Goal: Task Accomplishment & Management: Manage account settings

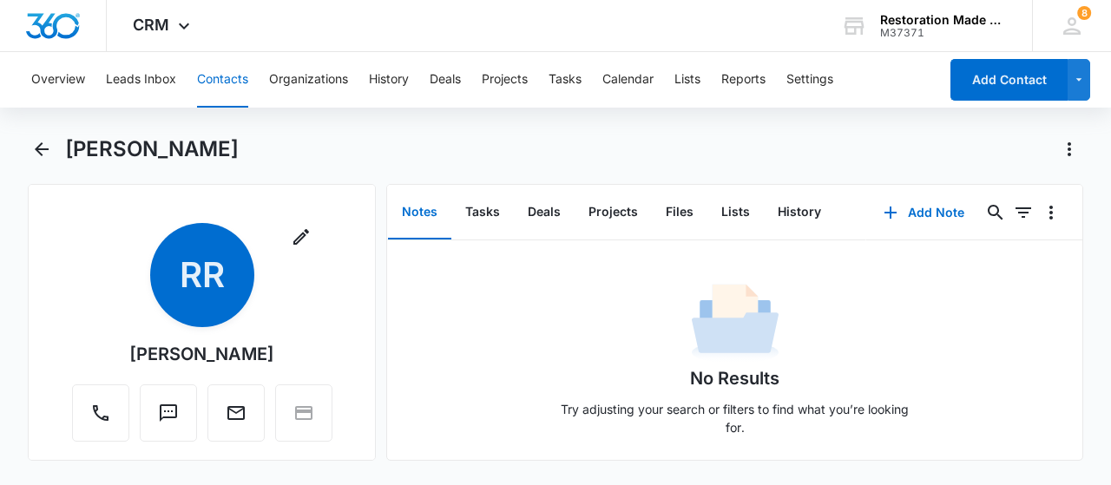
scroll to position [174, 0]
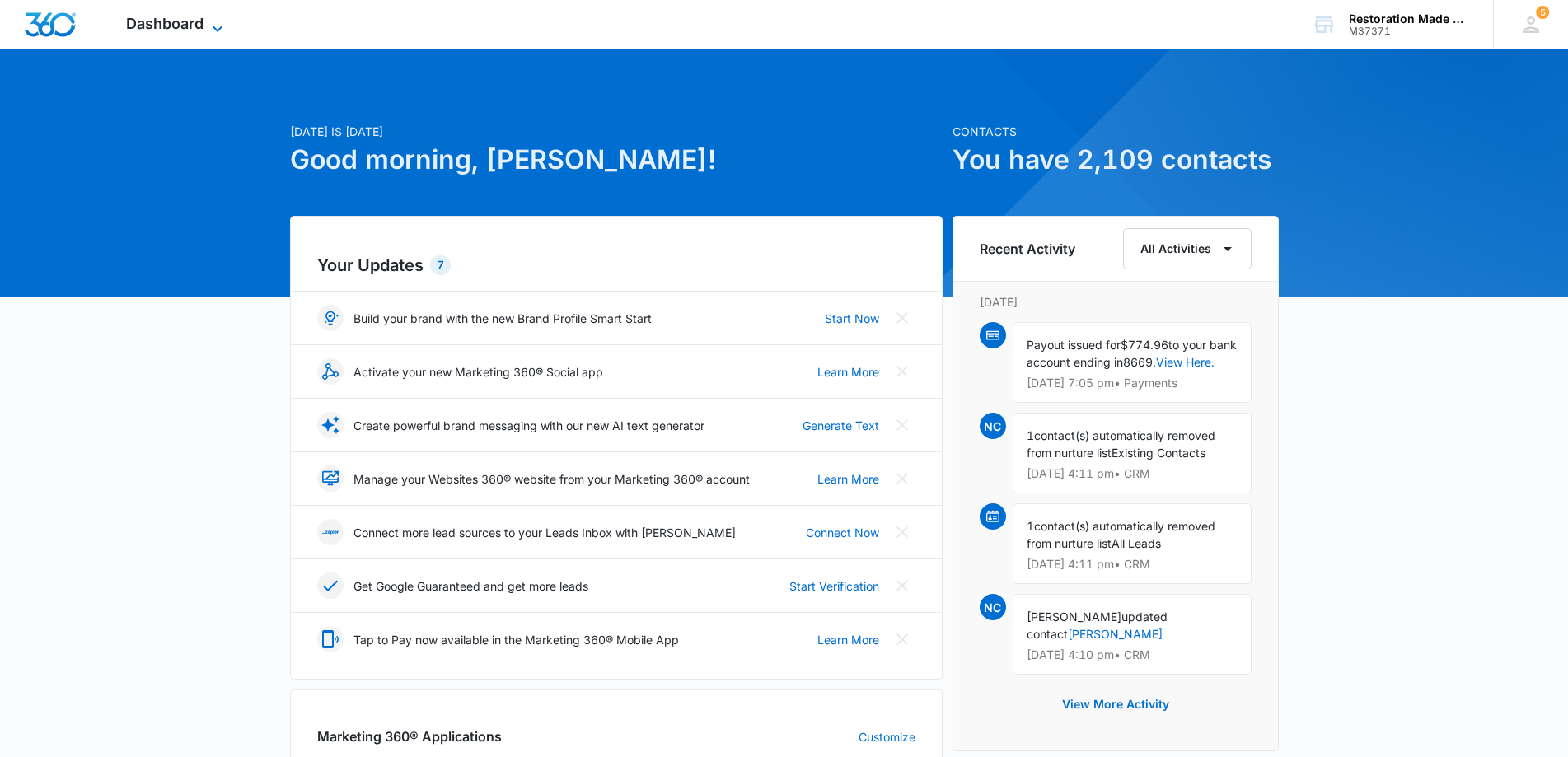
click at [218, 28] on icon at bounding box center [217, 28] width 20 height 20
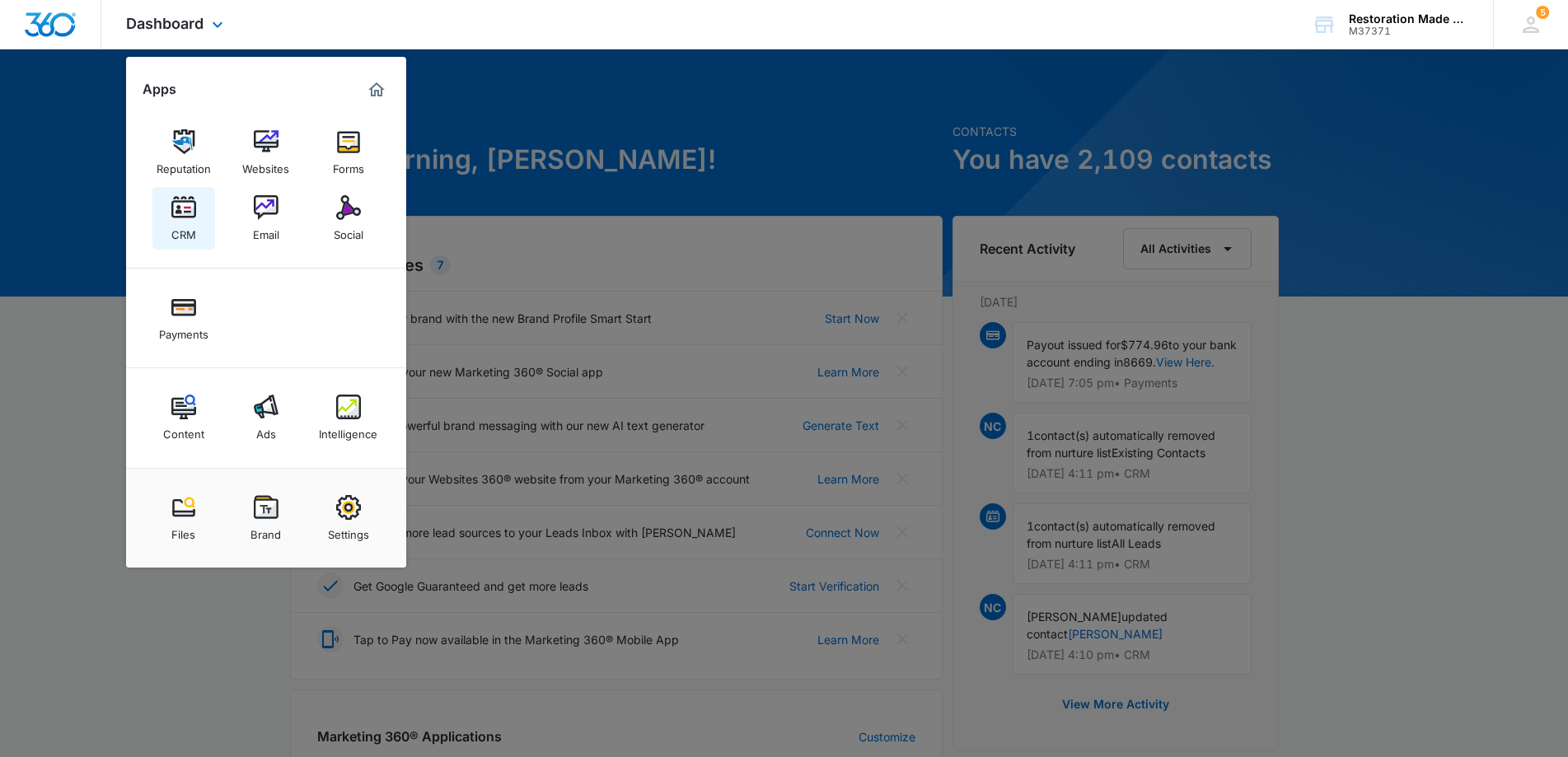
click at [187, 211] on img at bounding box center [184, 208] width 25 height 25
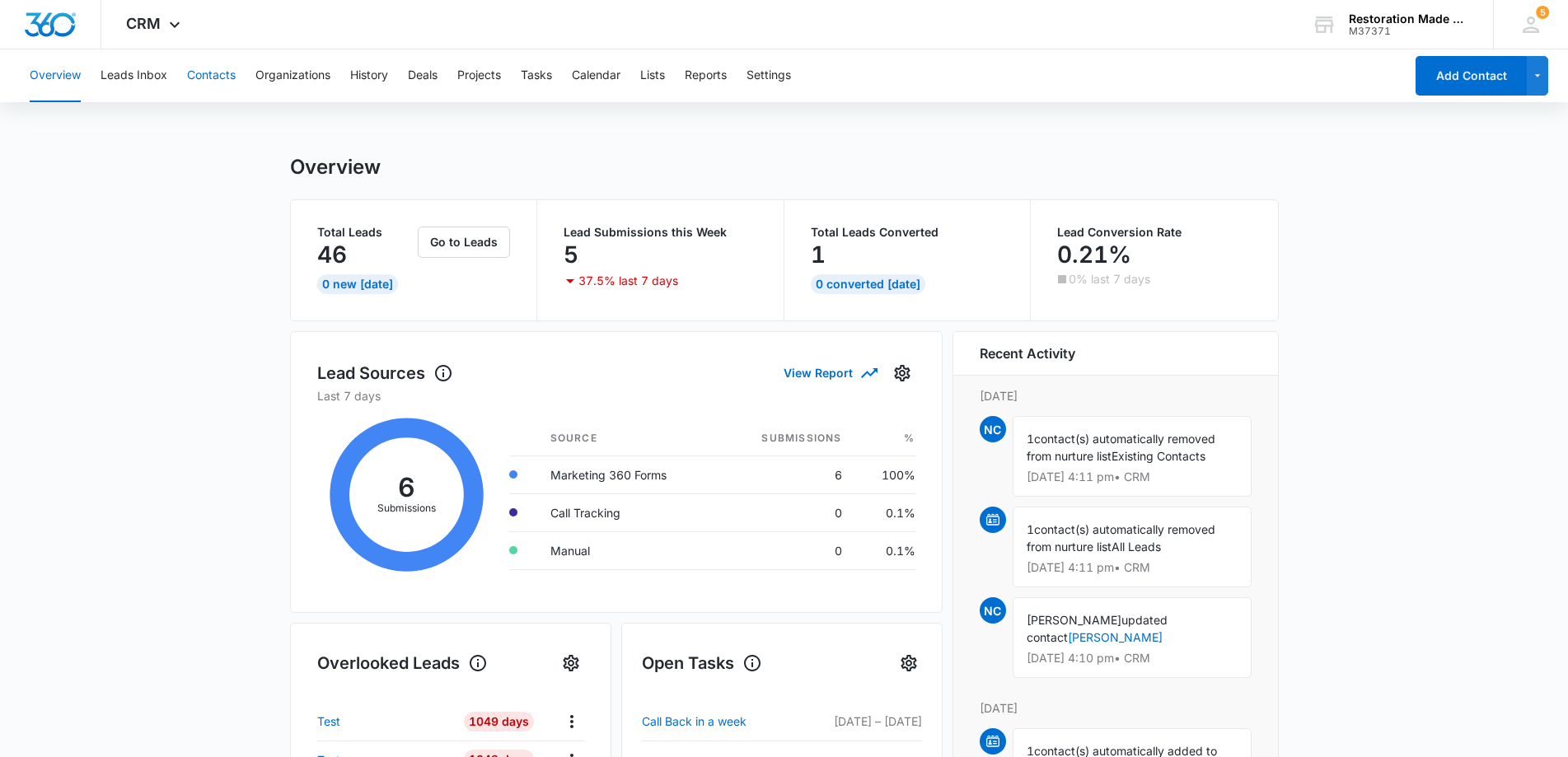
click at [213, 75] on button "Contacts" at bounding box center [211, 76] width 48 height 53
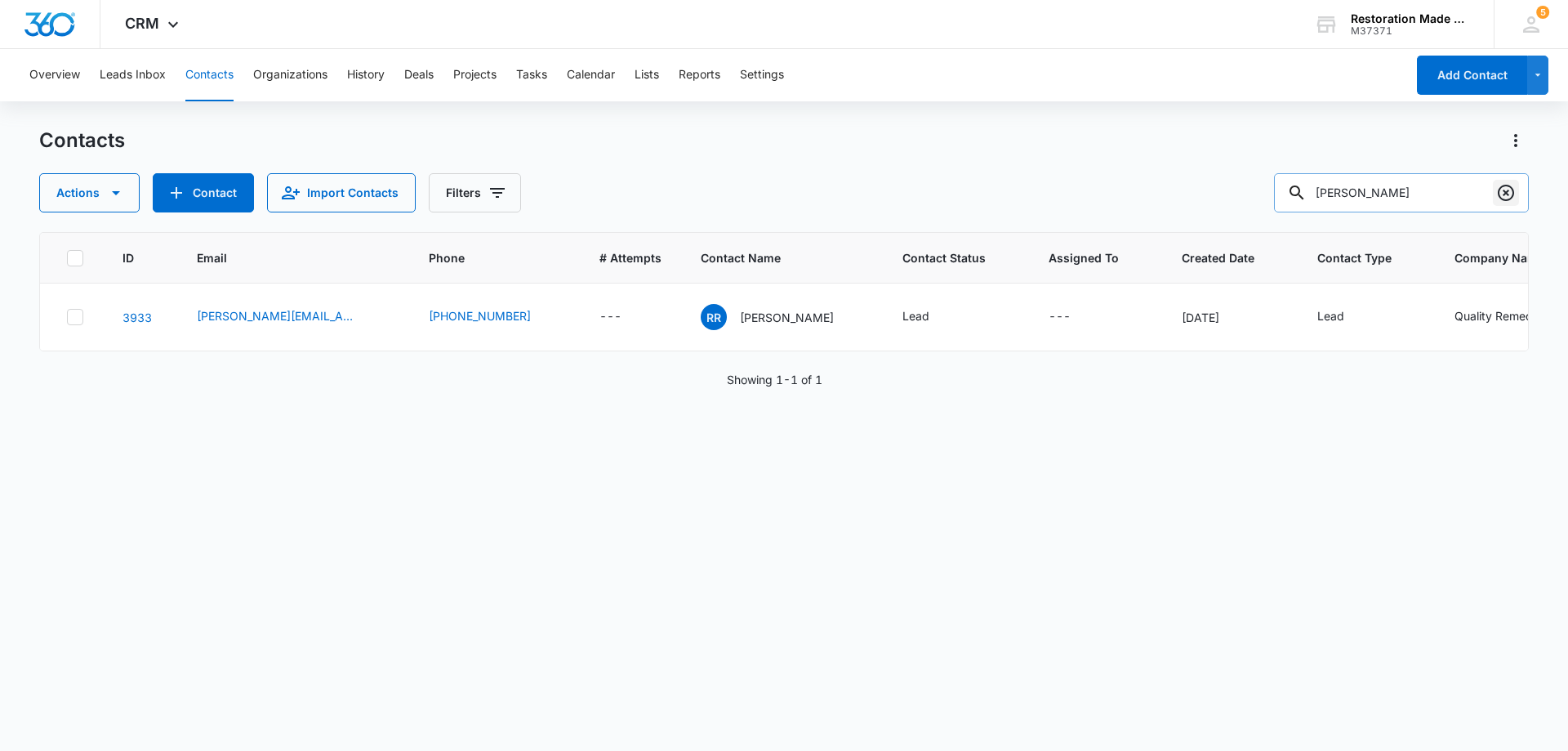
click at [1507, 190] on icon "Clear" at bounding box center [1506, 192] width 20 height 20
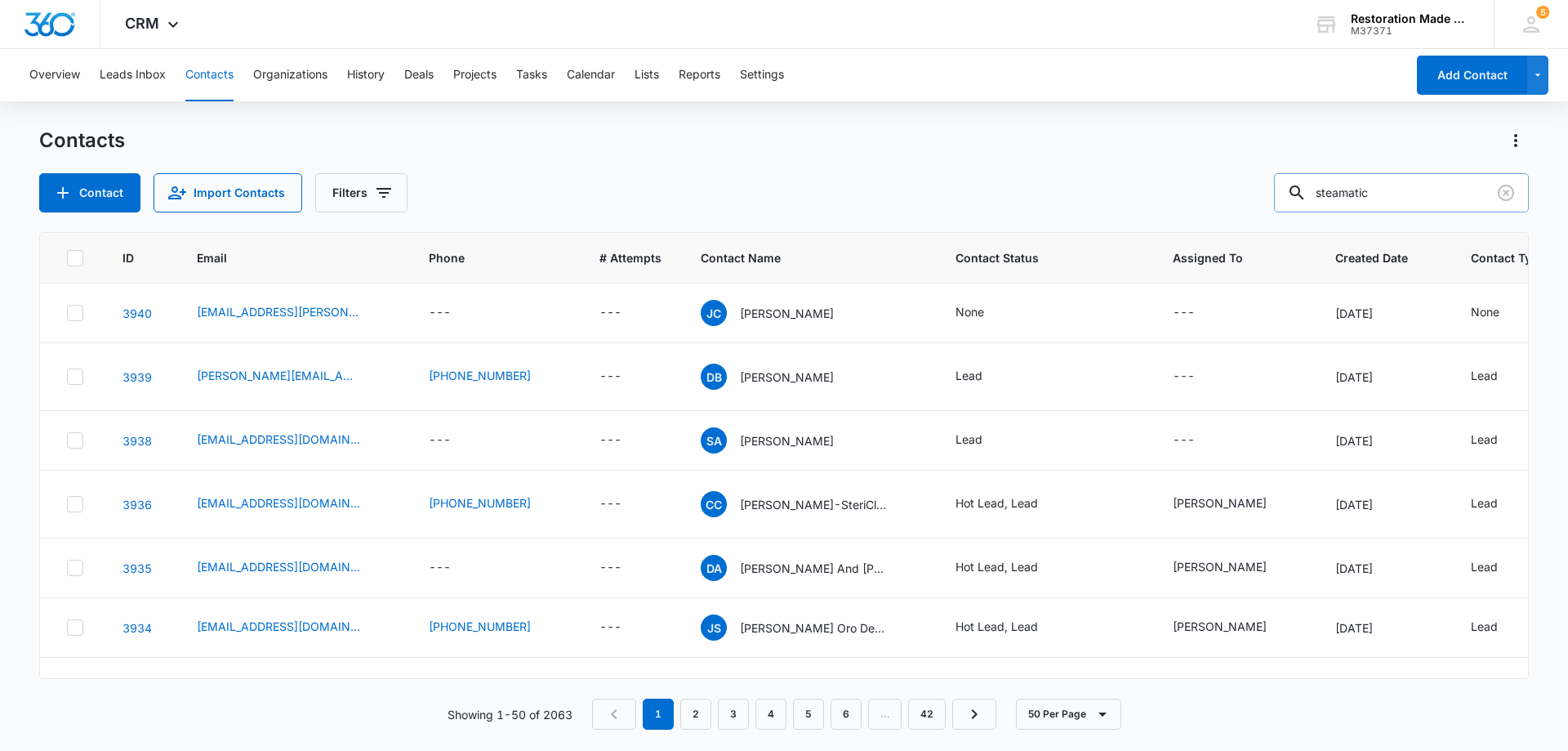
type input "steamatic"
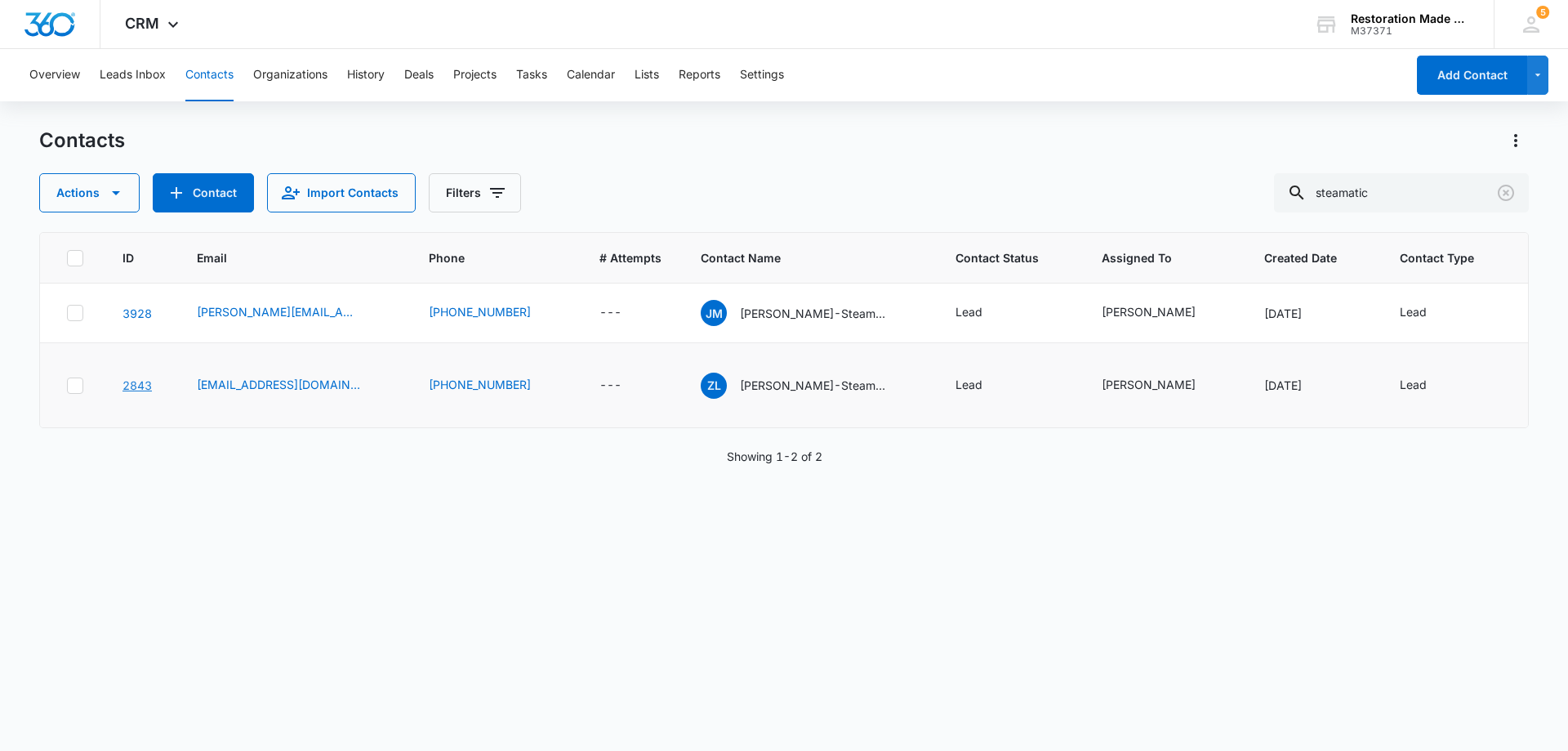
click at [146, 385] on link "2843" at bounding box center [136, 385] width 29 height 14
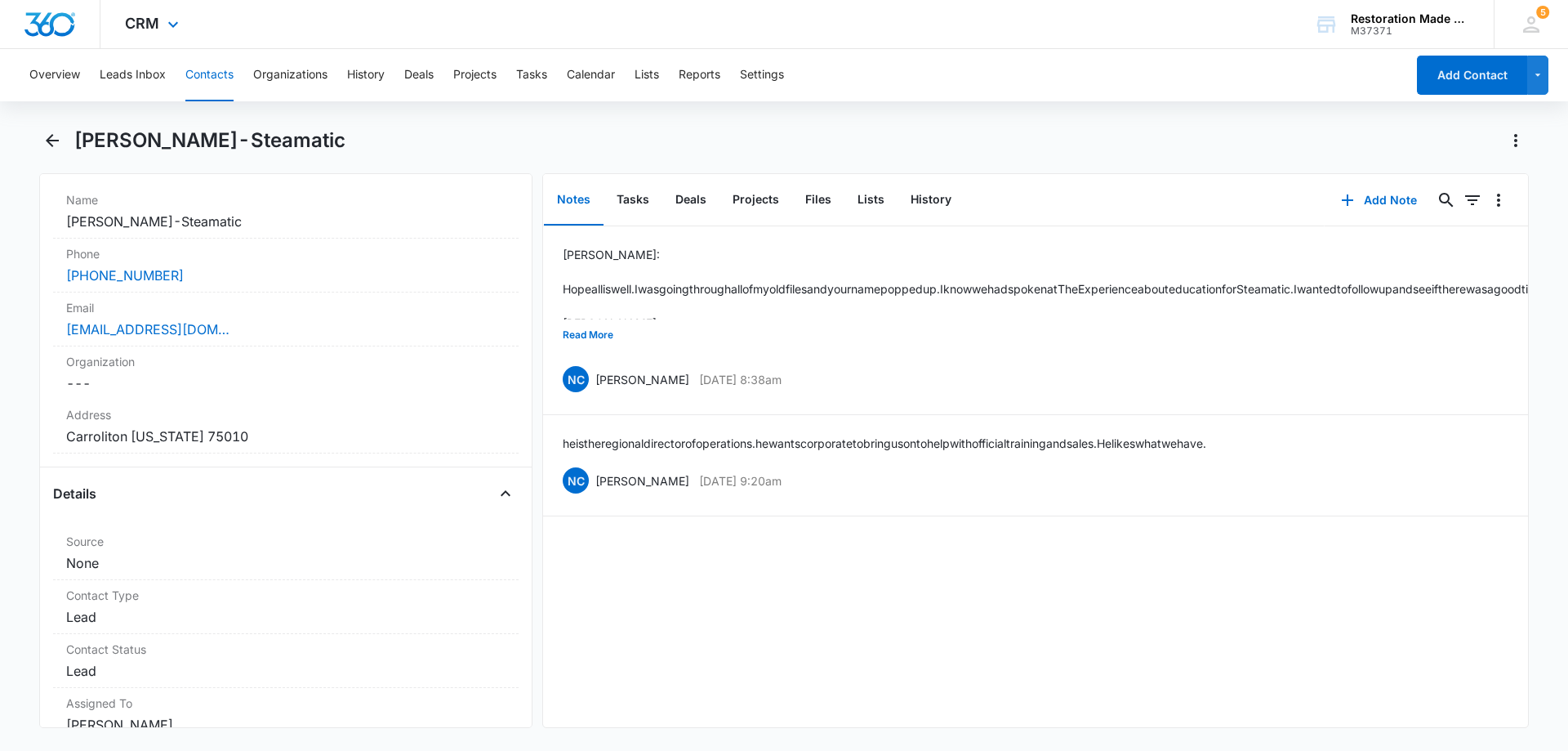
scroll to position [327, 0]
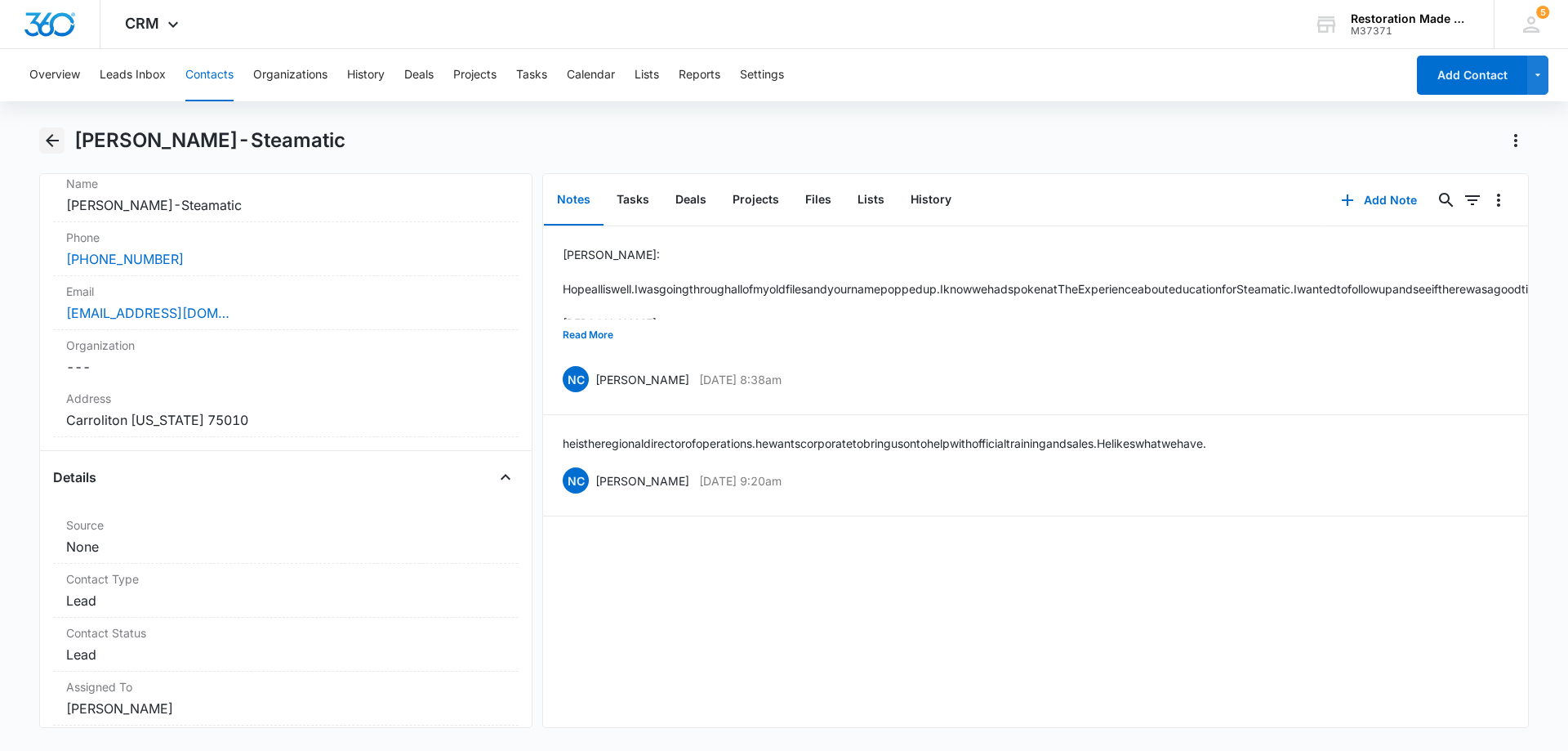
click at [52, 144] on icon "Back" at bounding box center [52, 140] width 20 height 20
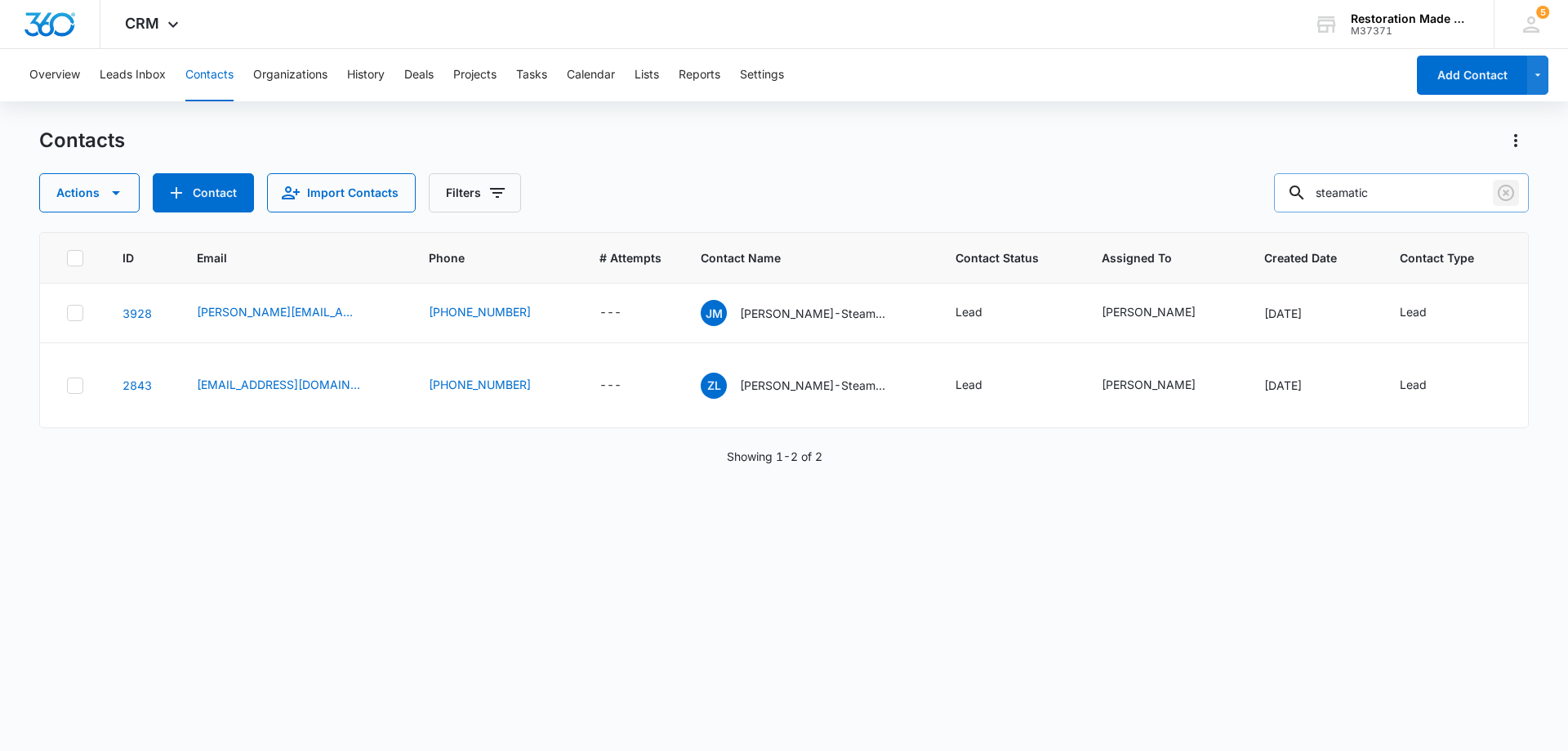
click at [1512, 195] on icon "Clear" at bounding box center [1506, 192] width 20 height 20
click at [1505, 193] on div at bounding box center [1506, 193] width 26 height 40
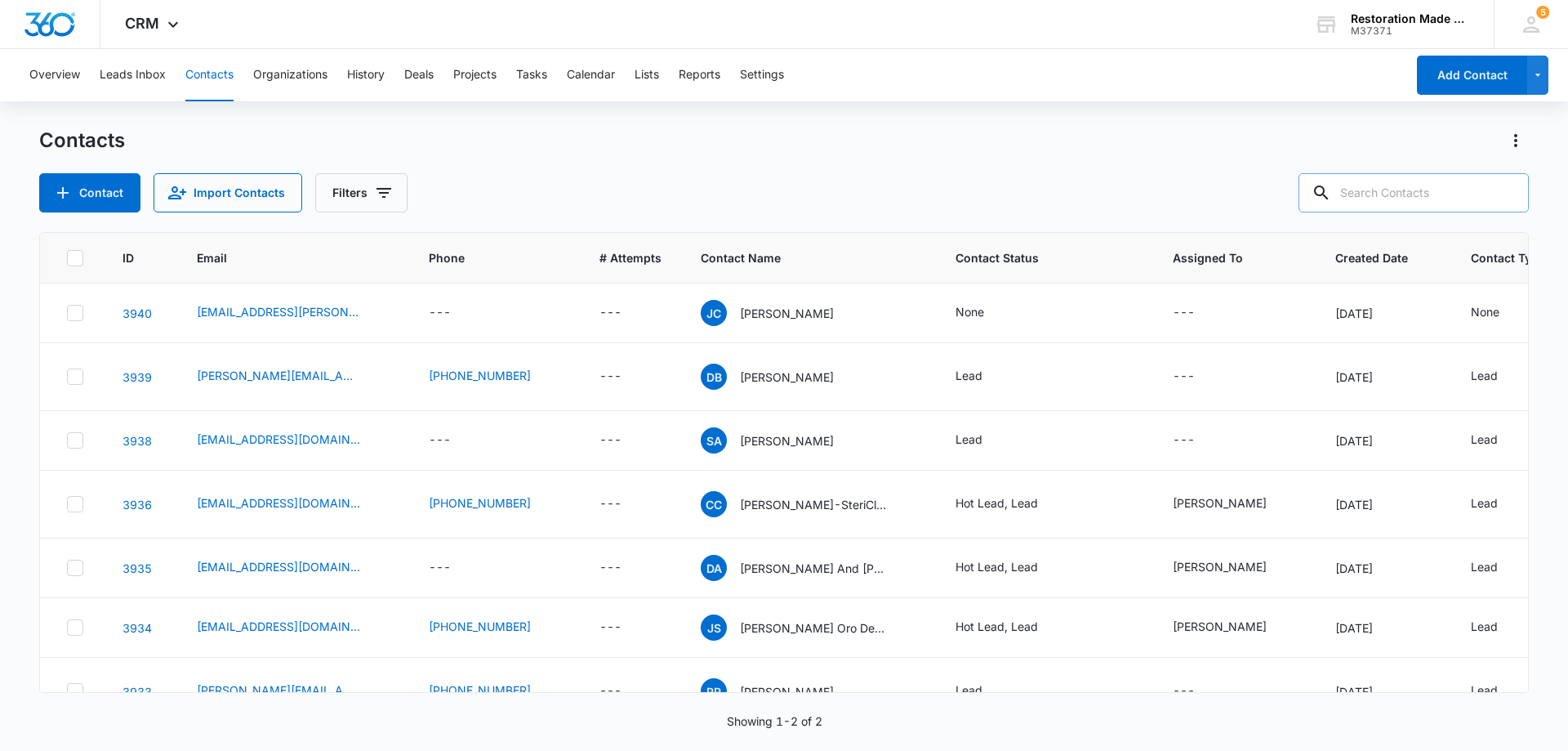
click at [1487, 195] on input "text" at bounding box center [1414, 193] width 230 height 40
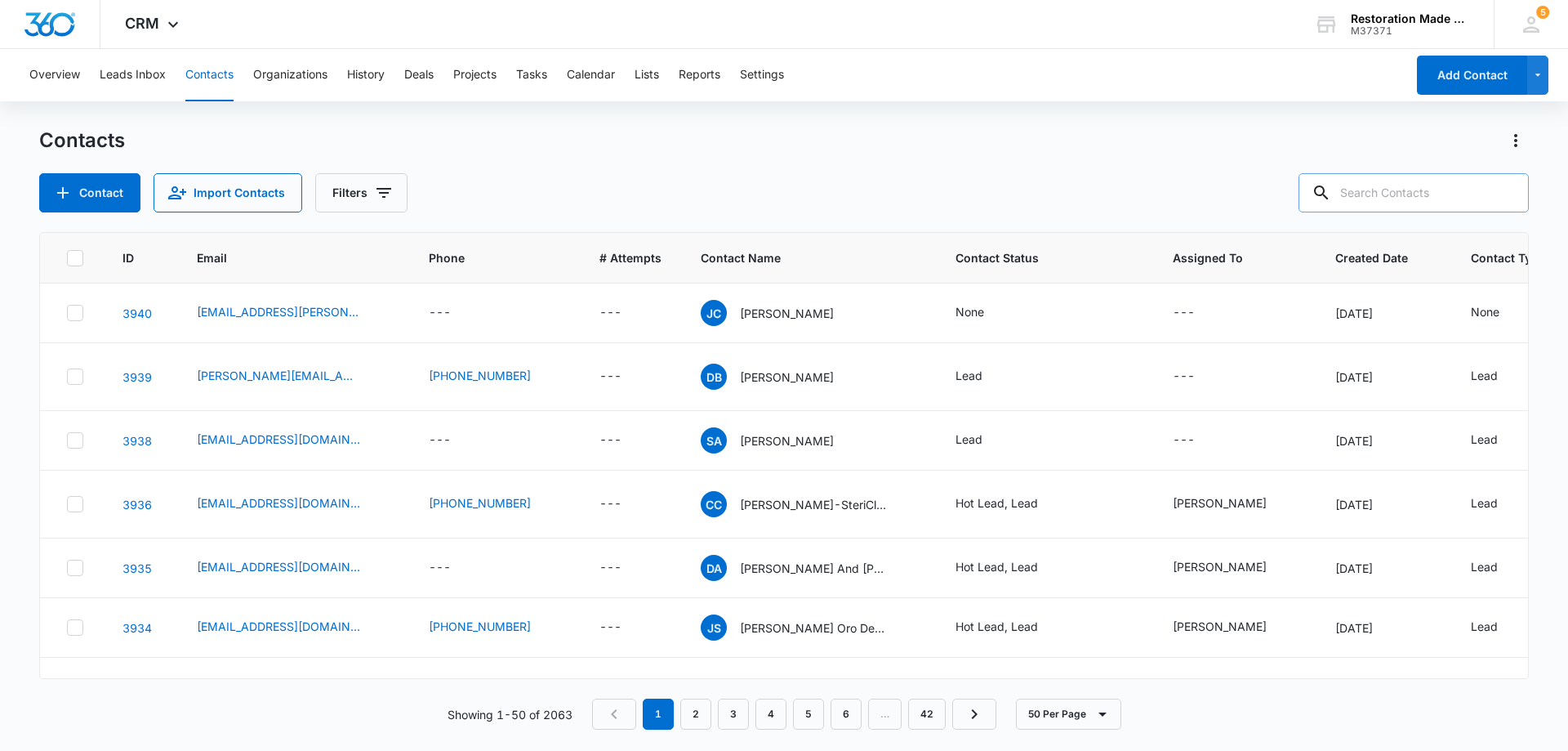
click at [1421, 197] on input "text" at bounding box center [1414, 193] width 230 height 40
type input "[PERSON_NAME]"
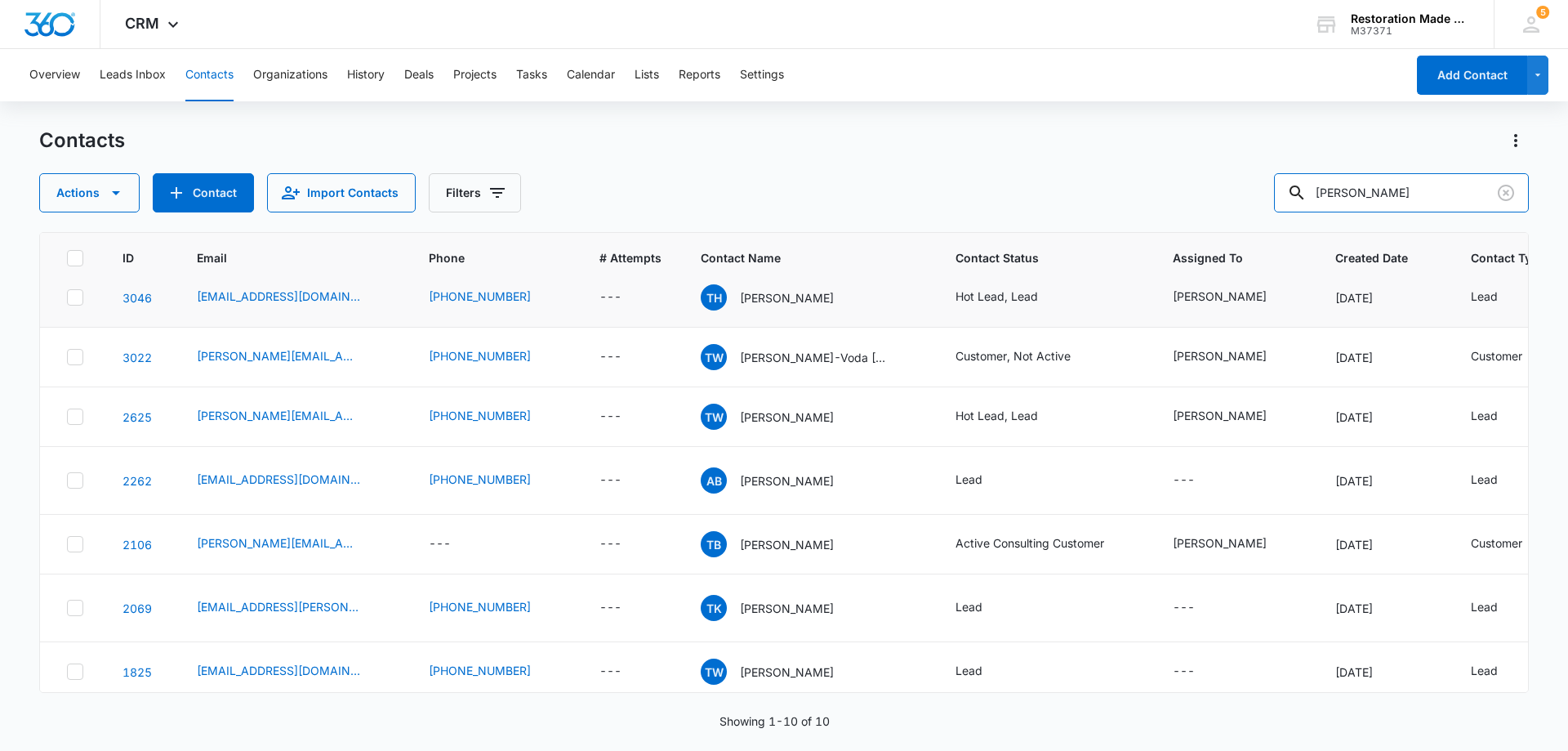
scroll to position [164, 0]
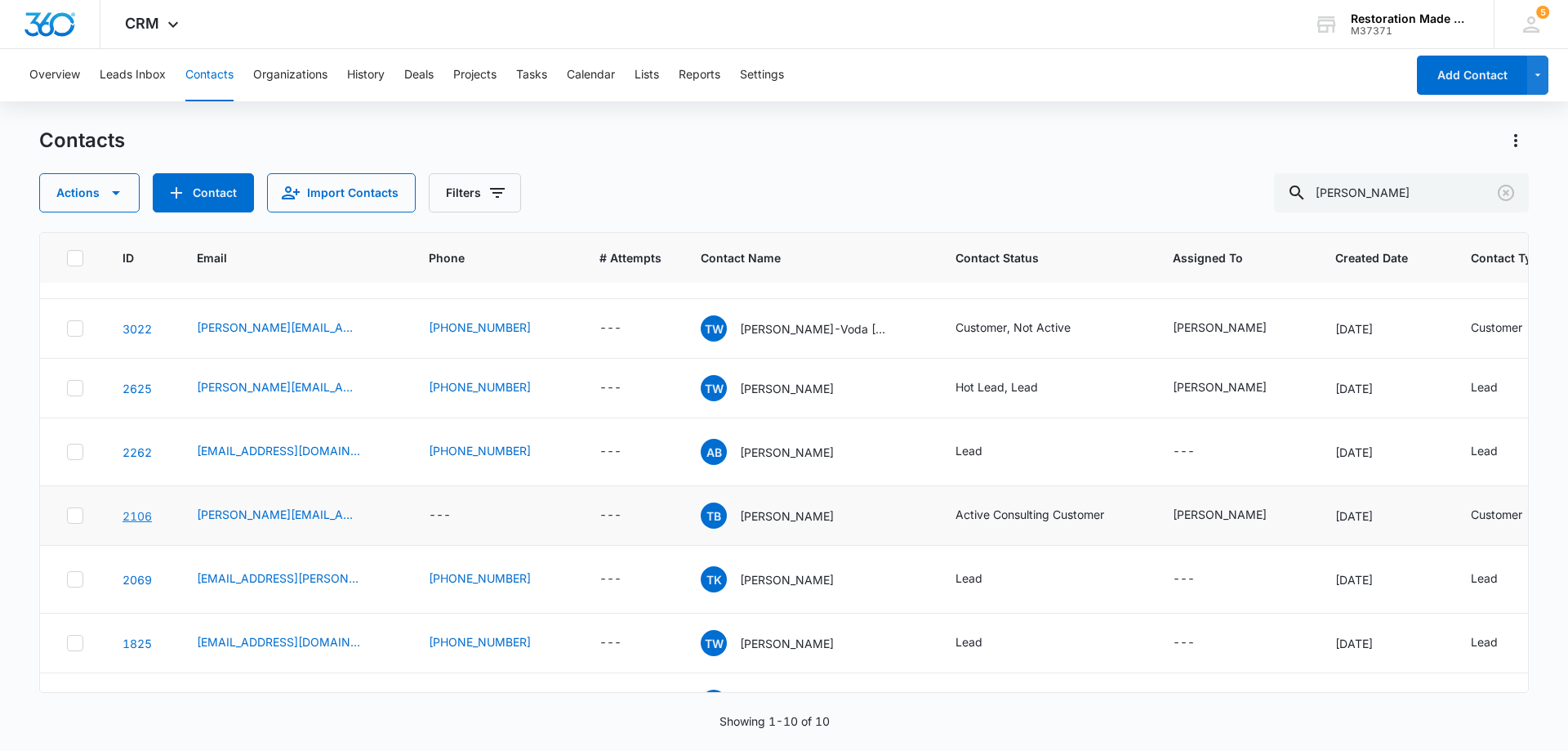
click at [139, 523] on link "2106" at bounding box center [136, 516] width 29 height 14
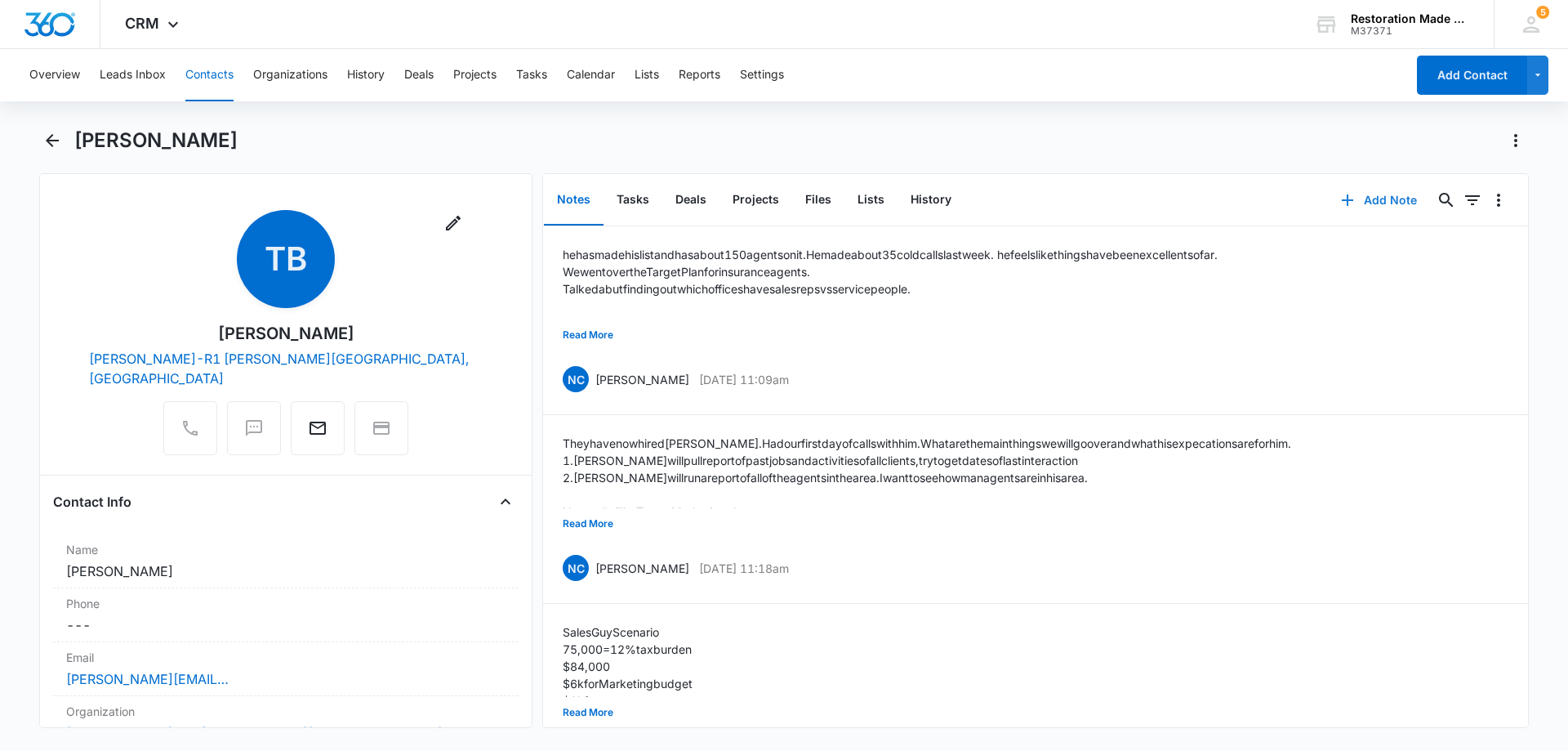
click at [1377, 202] on button "Add Note" at bounding box center [1378, 200] width 108 height 40
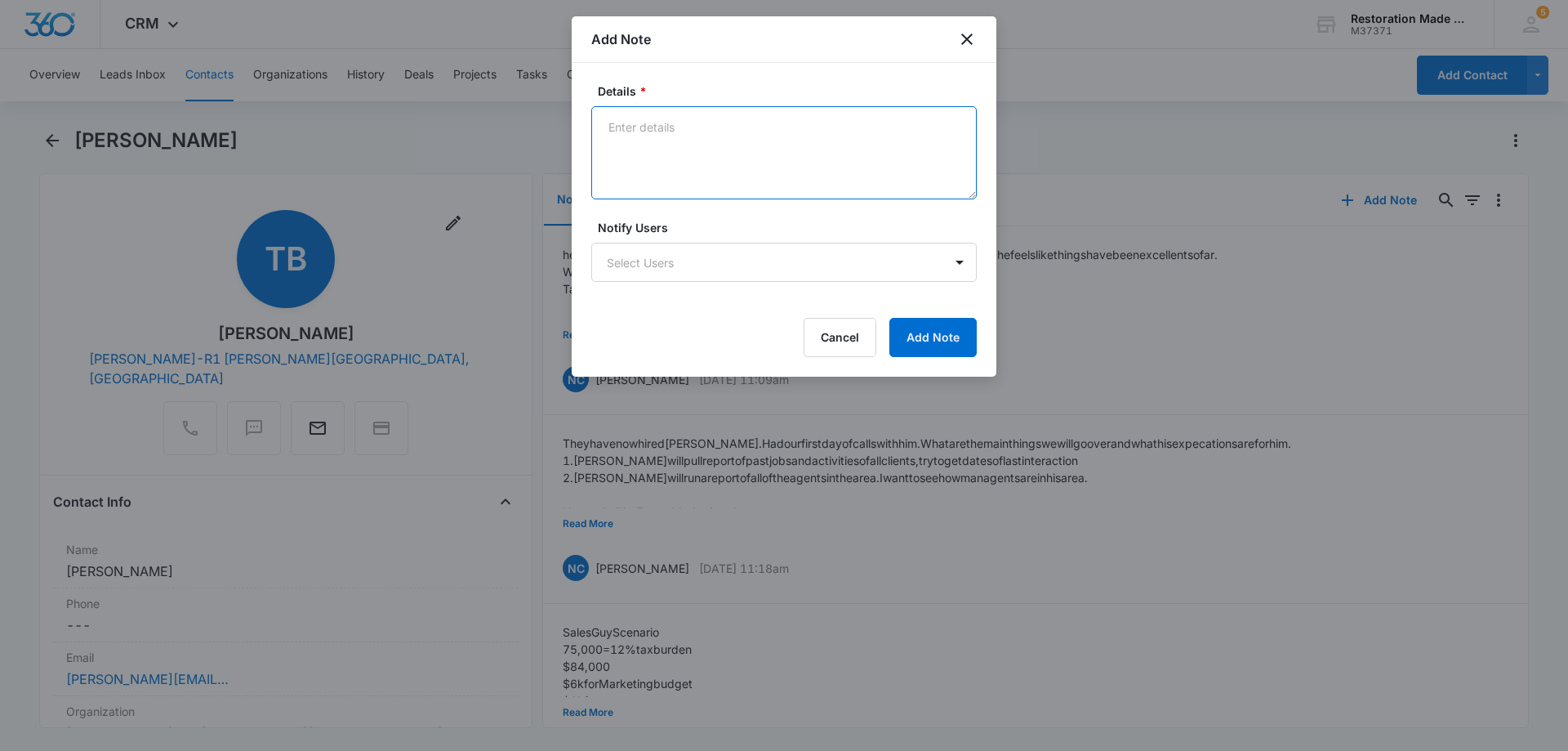
click at [750, 126] on textarea "Details *" at bounding box center [784, 152] width 386 height 93
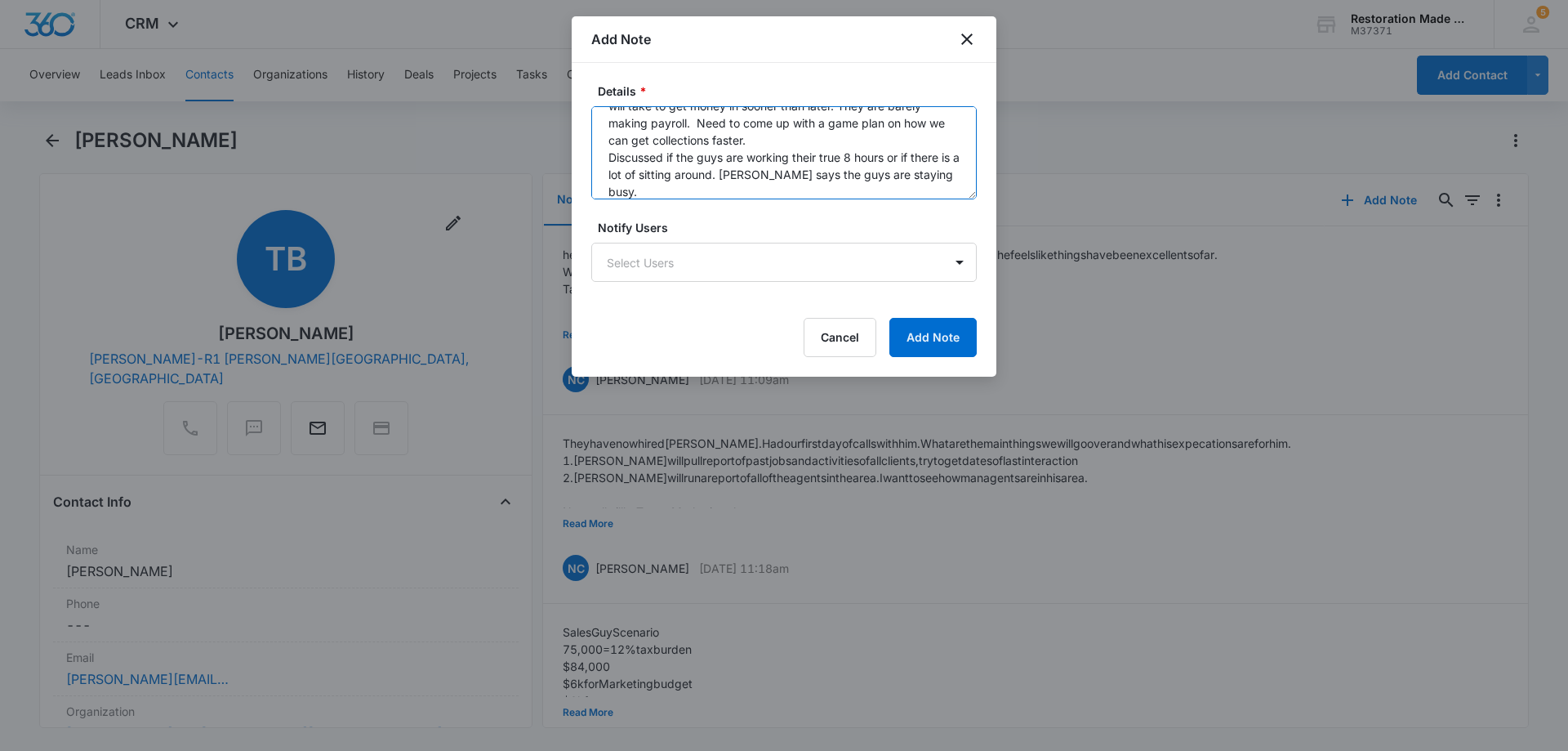
scroll to position [56, 0]
click at [647, 177] on textarea "talked to [PERSON_NAME] and [PERSON_NAME] about wht it will take to get money i…" at bounding box center [784, 152] width 386 height 93
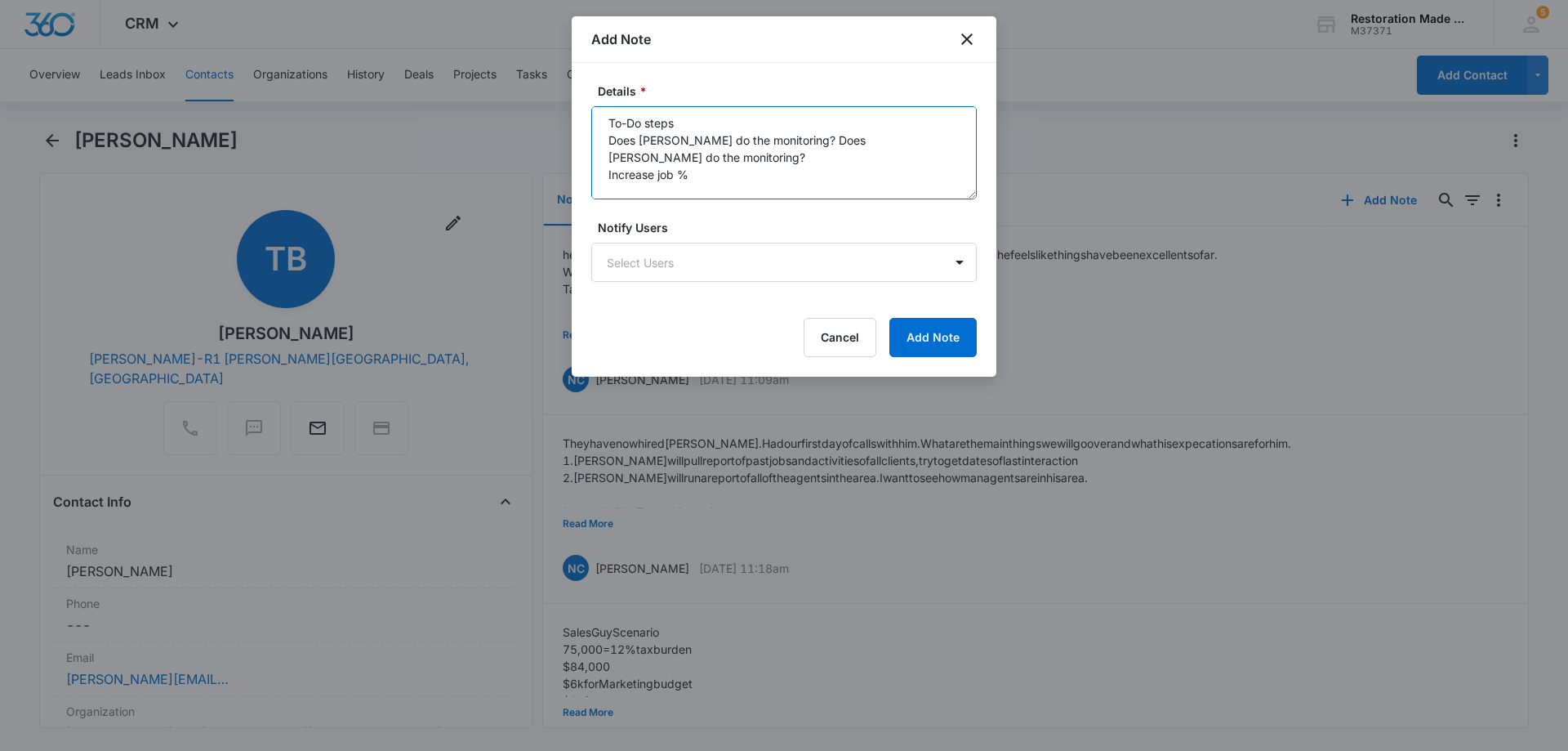
scroll to position [245, 0]
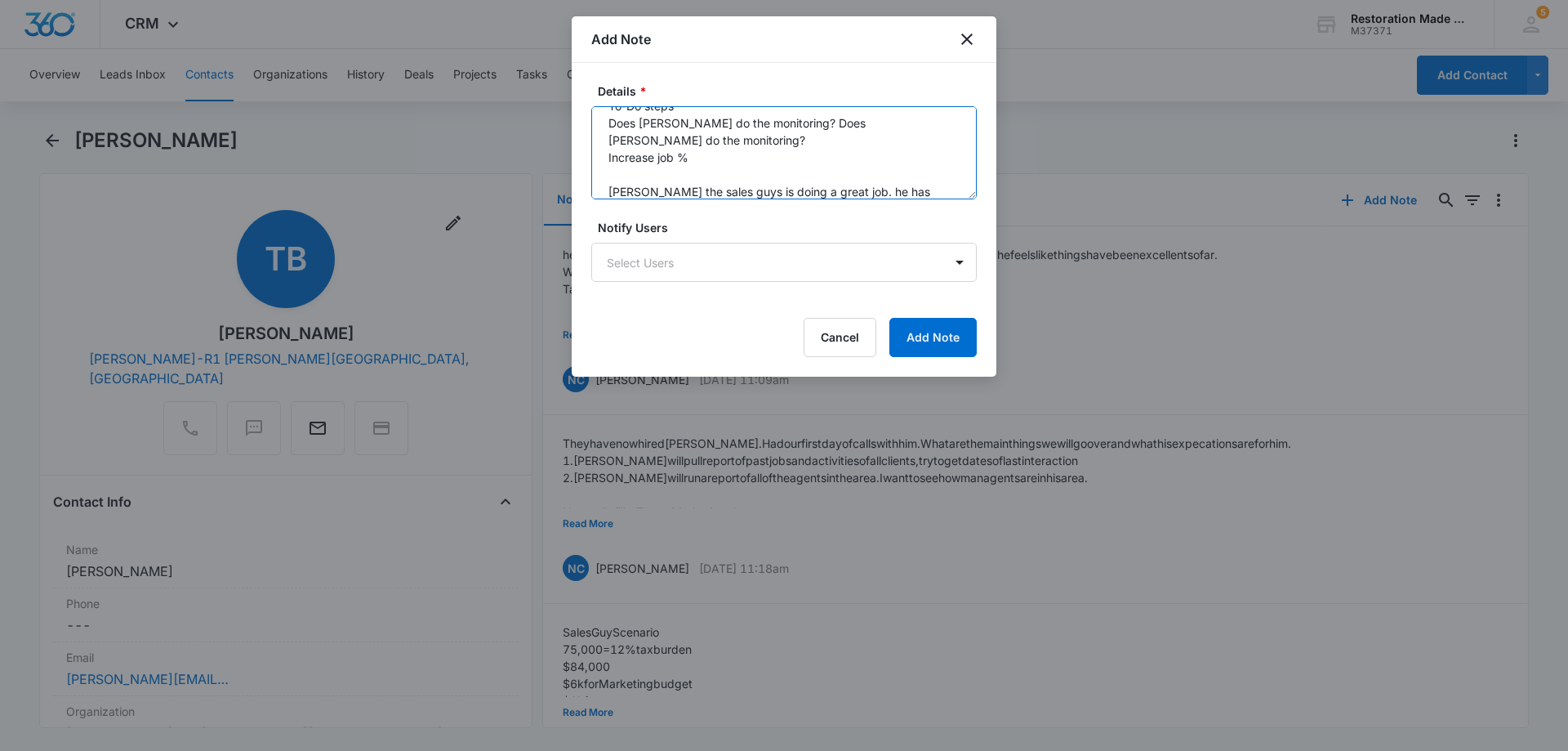
click at [699, 139] on textarea "talked to [PERSON_NAME] and [PERSON_NAME] about wht it will take to get money i…" at bounding box center [784, 152] width 386 height 93
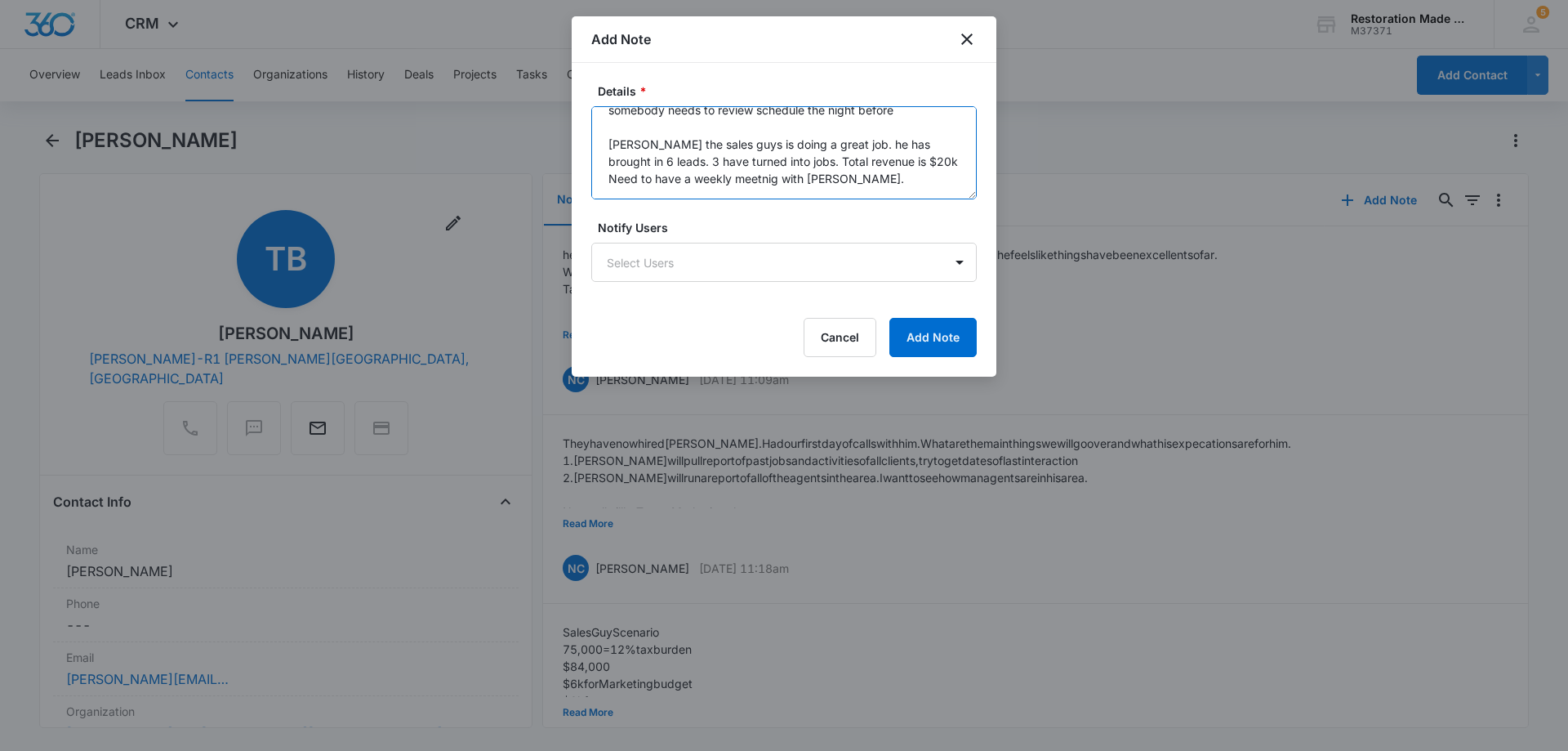
type textarea "talked to [PERSON_NAME] and [PERSON_NAME] about wht it will take to get money i…"
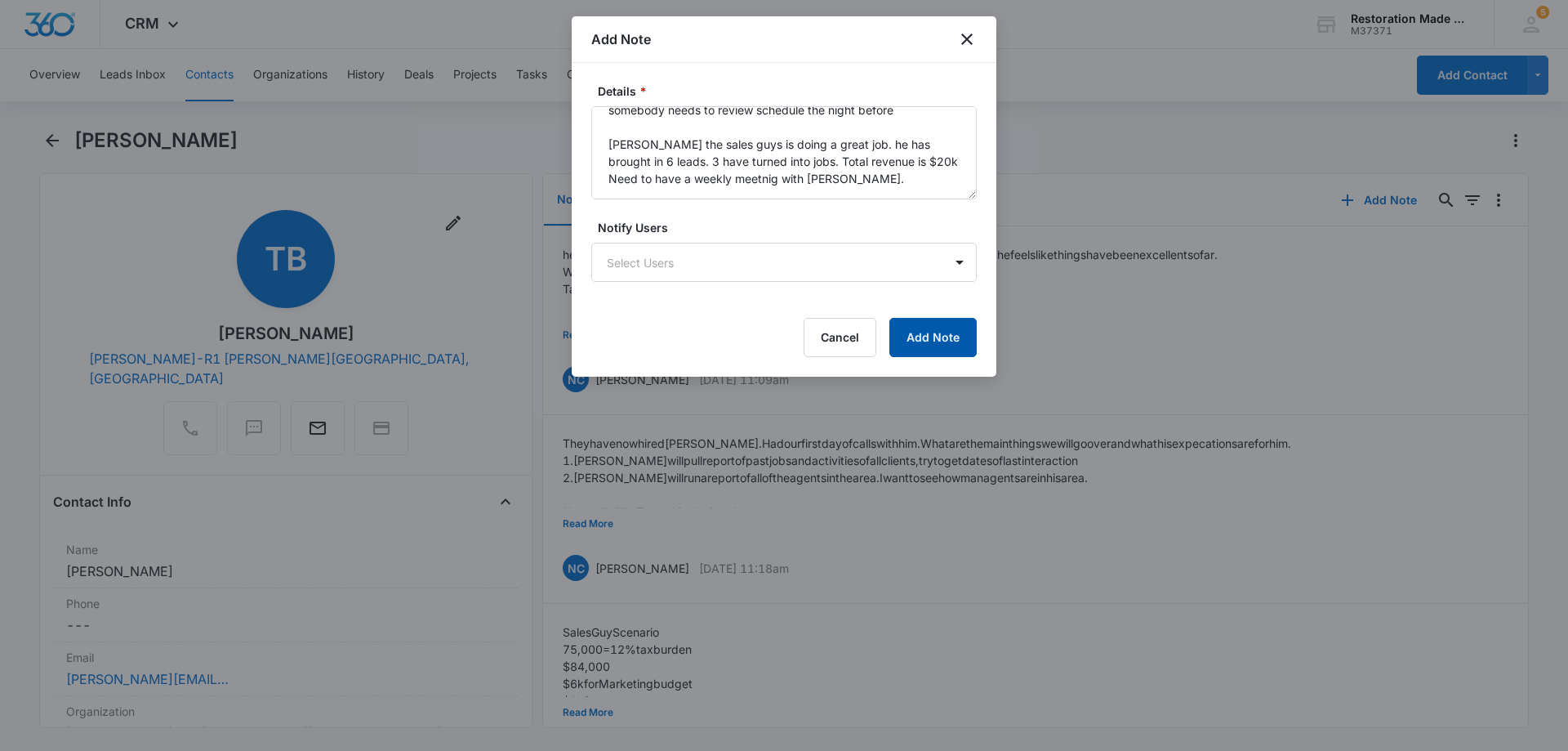
click at [933, 337] on button "Add Note" at bounding box center [933, 338] width 87 height 40
